Goal: Task Accomplishment & Management: Manage account settings

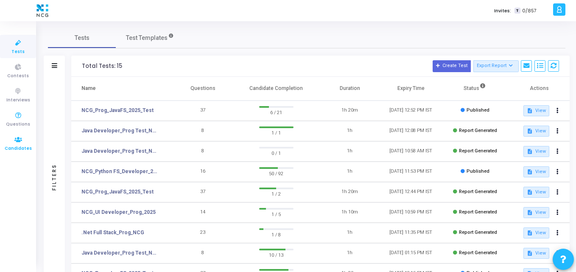
click at [23, 148] on span "Candidates" at bounding box center [18, 148] width 27 height 7
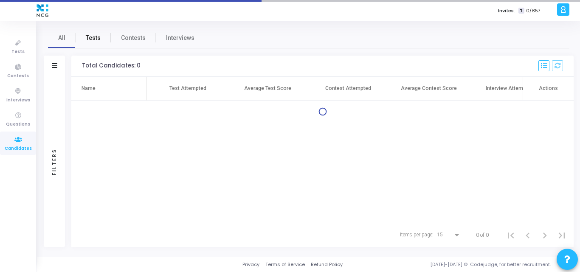
click at [87, 45] on link "Tests" at bounding box center [93, 38] width 35 height 20
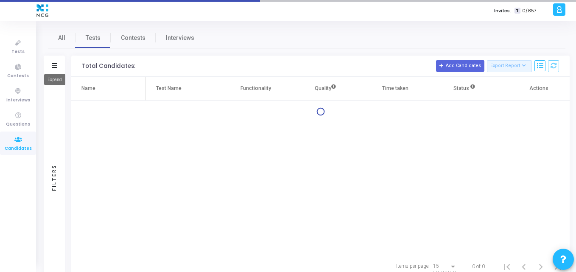
click at [56, 65] on icon at bounding box center [55, 65] width 6 height 5
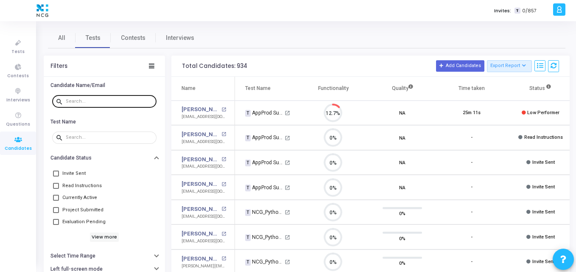
click at [99, 98] on div at bounding box center [109, 101] width 87 height 14
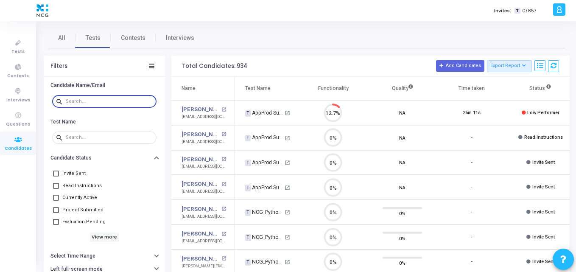
paste input "[EMAIL_ADDRESS][DOMAIN_NAME]"
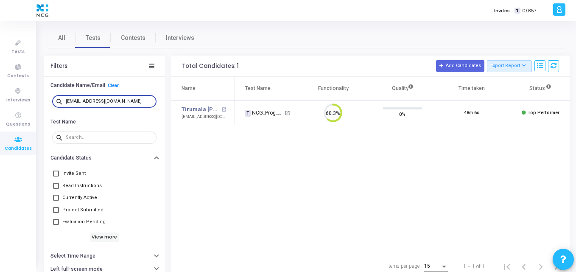
type input "[EMAIL_ADDRESS][DOMAIN_NAME]"
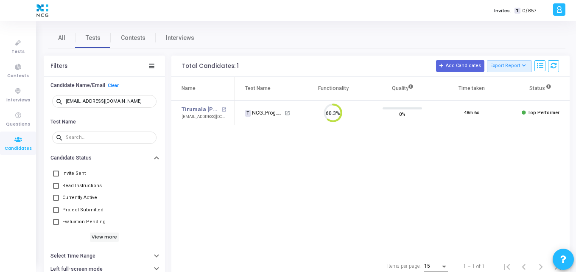
click at [347, 143] on div "Name Test Name Functionality Quality Time taken Status Actions Tirumala [PERSON…" at bounding box center [370, 166] width 398 height 178
click at [271, 133] on div "Name Test Name Functionality Quality Time taken Status Actions Tirumala [PERSON…" at bounding box center [370, 166] width 398 height 178
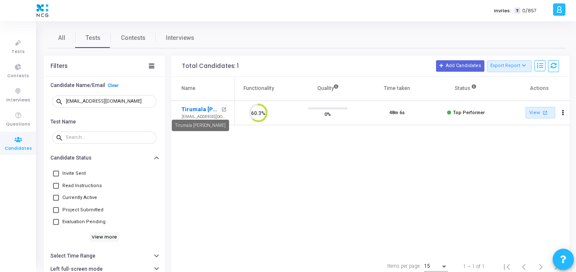
click at [194, 107] on link "Tirumala [PERSON_NAME]" at bounding box center [201, 109] width 38 height 8
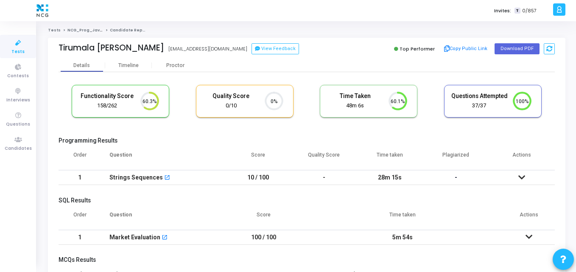
click at [173, 153] on th "Question" at bounding box center [163, 158] width 124 height 24
click at [177, 64] on div "Proctor" at bounding box center [175, 65] width 47 height 6
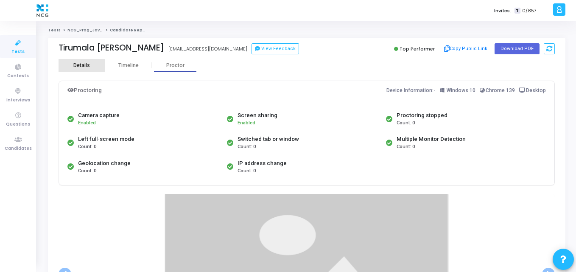
click at [81, 70] on div "Details" at bounding box center [82, 65] width 47 height 13
